Goal: Communication & Community: Participate in discussion

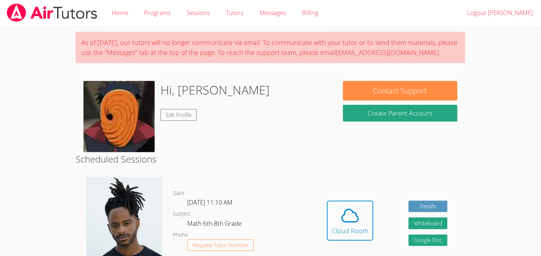
click at [277, 245] on dl "Date [DATE] 11:10 AM Subject Math 6th-8th Grade Phone Request Tutor Number" at bounding box center [241, 226] width 136 height 74
click at [330, 228] on button "Cloud Room" at bounding box center [350, 221] width 46 height 40
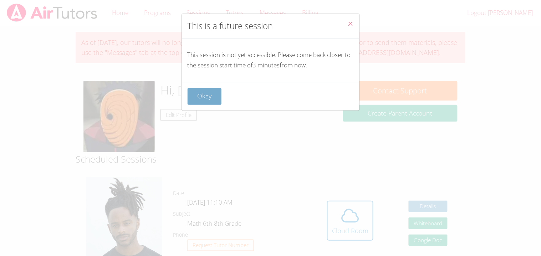
click at [197, 91] on button "Okay" at bounding box center [205, 96] width 34 height 17
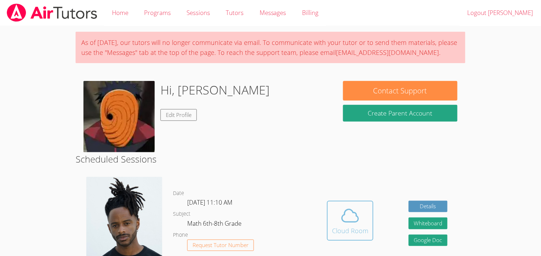
click at [359, 212] on icon at bounding box center [350, 216] width 20 height 20
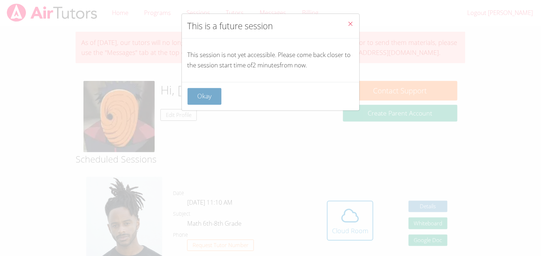
click at [200, 89] on button "Okay" at bounding box center [205, 96] width 34 height 17
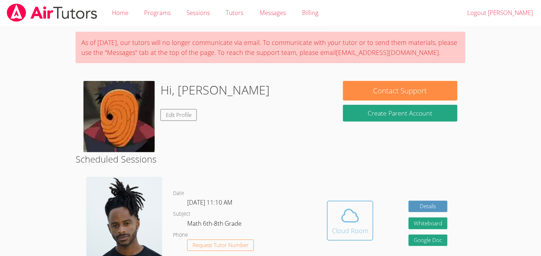
click at [364, 209] on span at bounding box center [350, 216] width 36 height 20
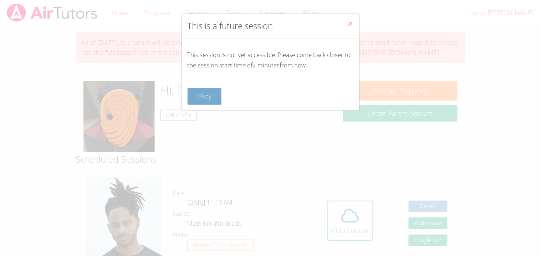
click at [197, 104] on button "Okay" at bounding box center [205, 96] width 34 height 17
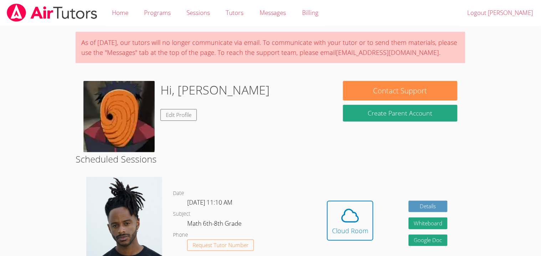
click at [378, 252] on div "Hidden Cloud Room Details Whiteboard Hidden Google Doc" at bounding box center [387, 225] width 156 height 109
click at [353, 217] on icon at bounding box center [350, 216] width 20 height 20
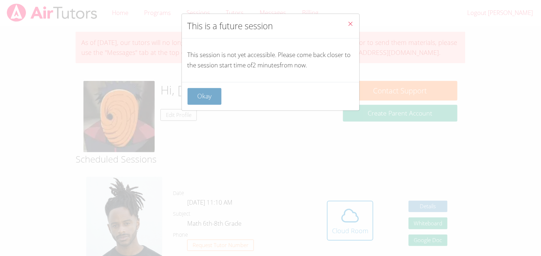
click at [217, 98] on button "Okay" at bounding box center [205, 96] width 34 height 17
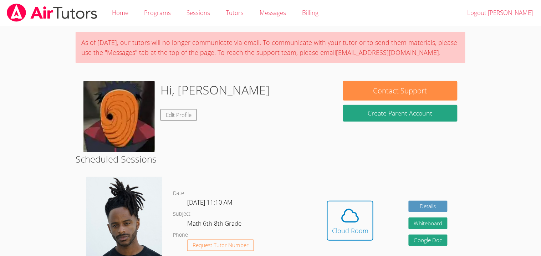
click at [357, 242] on link "Cloud Room" at bounding box center [350, 223] width 46 height 45
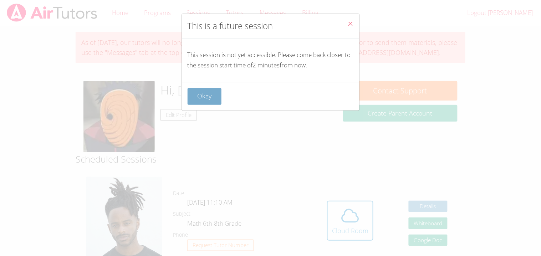
click at [212, 99] on button "Okay" at bounding box center [205, 96] width 34 height 17
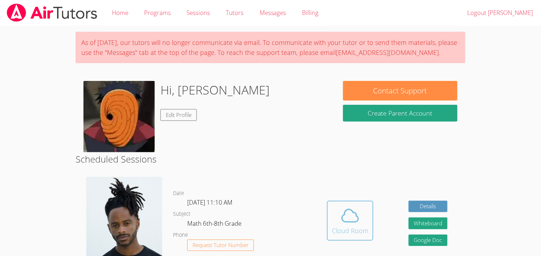
click at [345, 240] on button "Cloud Room" at bounding box center [350, 221] width 46 height 40
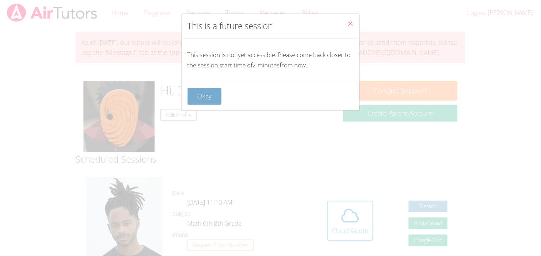
click at [199, 91] on button "Okay" at bounding box center [205, 96] width 34 height 17
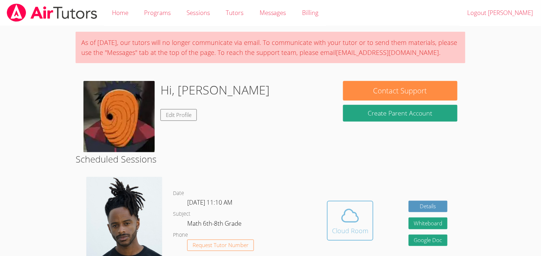
click at [359, 220] on icon at bounding box center [350, 216] width 20 height 20
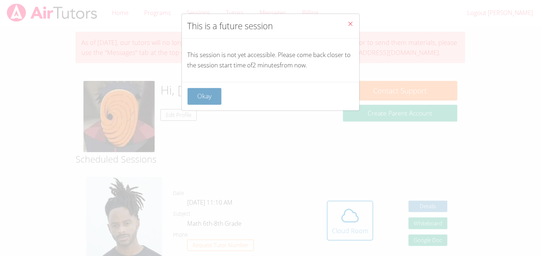
click at [213, 94] on button "Okay" at bounding box center [205, 96] width 34 height 17
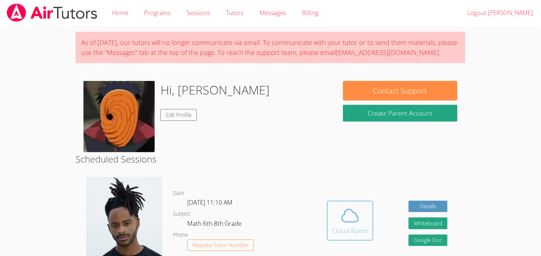
click at [345, 227] on div "Cloud Room" at bounding box center [350, 231] width 36 height 10
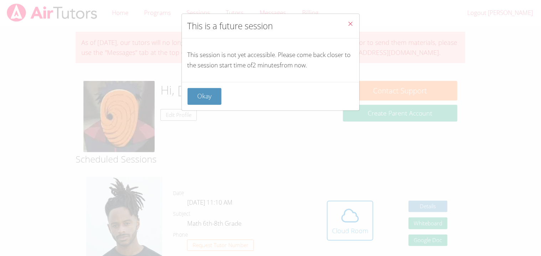
click at [207, 105] on div "Okay" at bounding box center [271, 96] width 178 height 29
click at [204, 89] on button "Okay" at bounding box center [205, 96] width 34 height 17
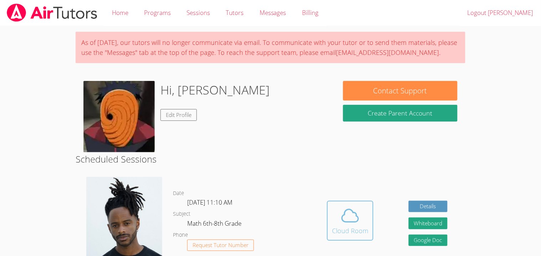
click at [340, 206] on icon at bounding box center [350, 216] width 20 height 20
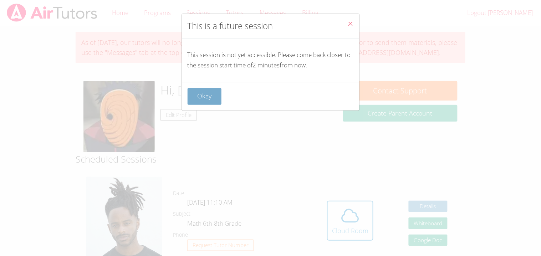
click at [212, 95] on button "Okay" at bounding box center [205, 96] width 34 height 17
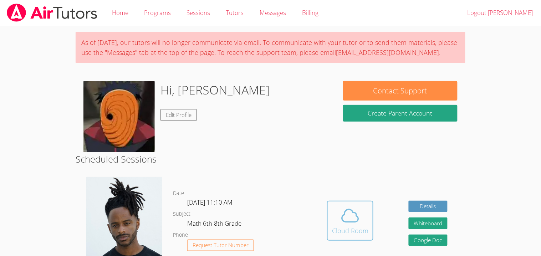
click at [339, 214] on span at bounding box center [350, 216] width 36 height 20
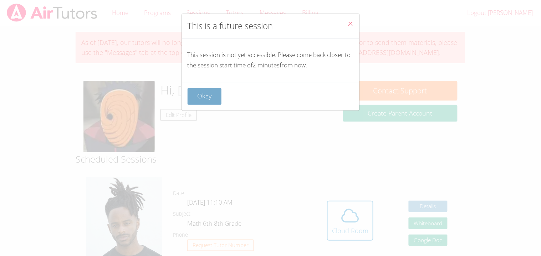
click at [201, 94] on button "Okay" at bounding box center [205, 96] width 34 height 17
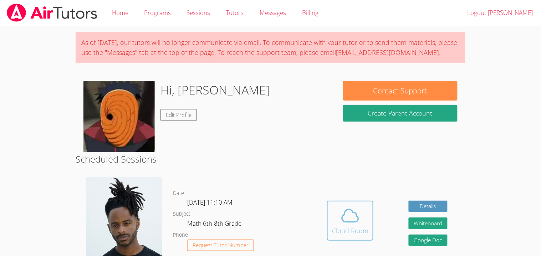
click at [354, 203] on button "Cloud Room" at bounding box center [350, 221] width 46 height 40
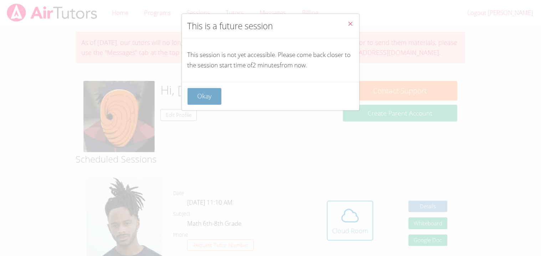
click at [199, 101] on button "Okay" at bounding box center [205, 96] width 34 height 17
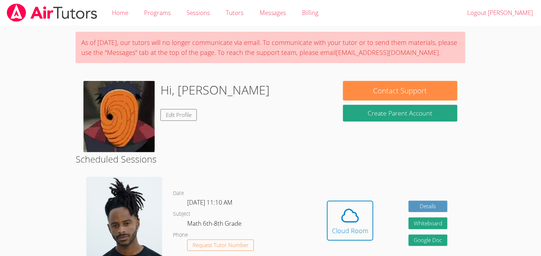
click at [356, 193] on div "Hidden Cloud Room Details Whiteboard Hidden Google Doc" at bounding box center [387, 225] width 156 height 109
click at [336, 224] on span at bounding box center [350, 216] width 36 height 20
click at [348, 227] on div "Cloud Room" at bounding box center [350, 231] width 36 height 10
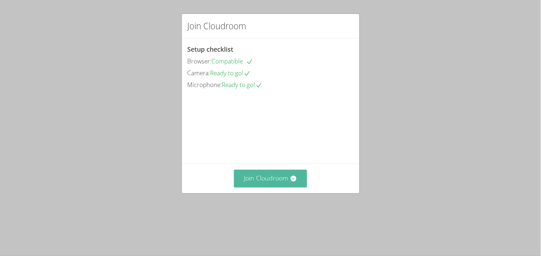
click at [270, 187] on button "Join Cloudroom" at bounding box center [270, 178] width 73 height 17
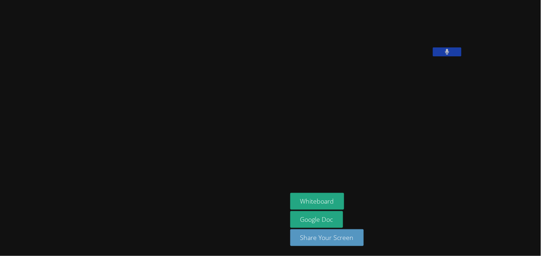
click at [433, 56] on button at bounding box center [447, 51] width 29 height 9
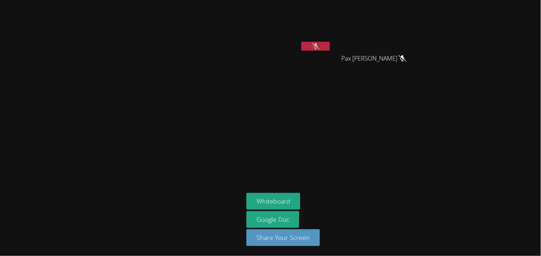
click at [324, 45] on button at bounding box center [315, 46] width 29 height 9
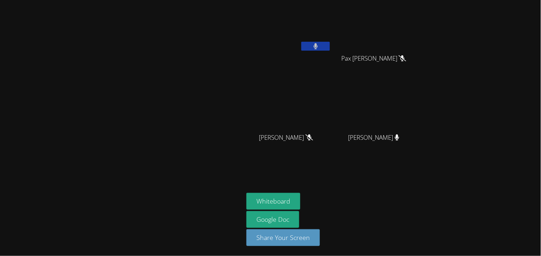
click at [324, 45] on button at bounding box center [315, 46] width 29 height 9
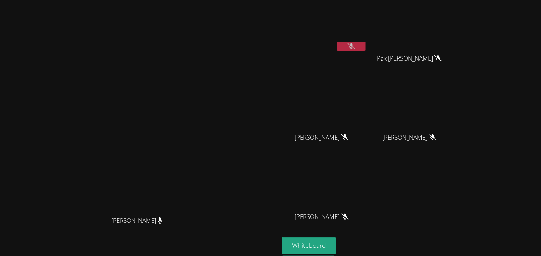
click at [365, 47] on button at bounding box center [351, 46] width 29 height 9
click at [354, 47] on icon at bounding box center [351, 46] width 5 height 6
click at [336, 250] on button "Whiteboard" at bounding box center [309, 245] width 54 height 17
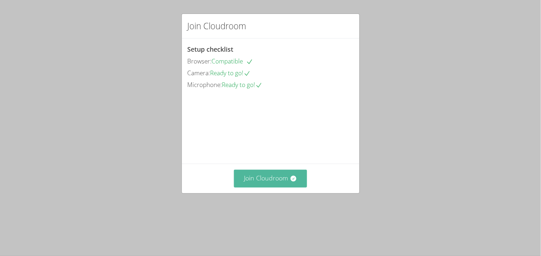
click at [288, 187] on button "Join Cloudroom" at bounding box center [270, 178] width 73 height 17
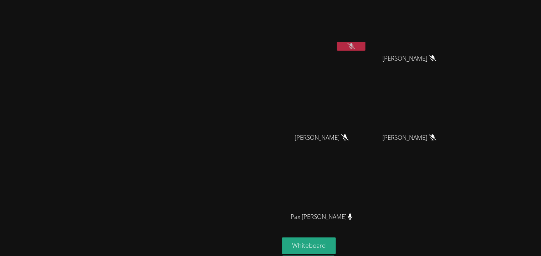
click at [365, 42] on button at bounding box center [351, 46] width 29 height 9
click at [355, 48] on icon at bounding box center [351, 46] width 7 height 6
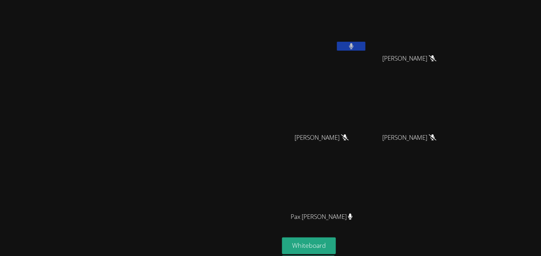
click at [365, 47] on button at bounding box center [351, 46] width 29 height 9
click at [365, 43] on button at bounding box center [351, 46] width 29 height 9
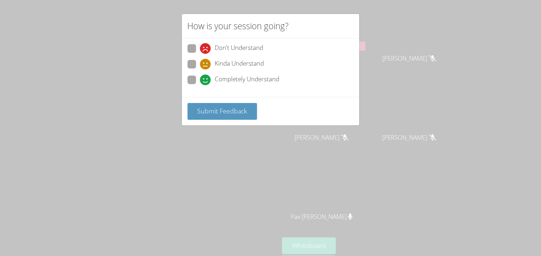
click at [196, 62] on label "Kinda Understand" at bounding box center [226, 65] width 77 height 10
click at [200, 62] on input "Kinda Understand" at bounding box center [203, 63] width 6 height 6
radio input "true"
click at [214, 109] on span "Submit Feedback" at bounding box center [222, 111] width 50 height 9
